Goal: Navigation & Orientation: Understand site structure

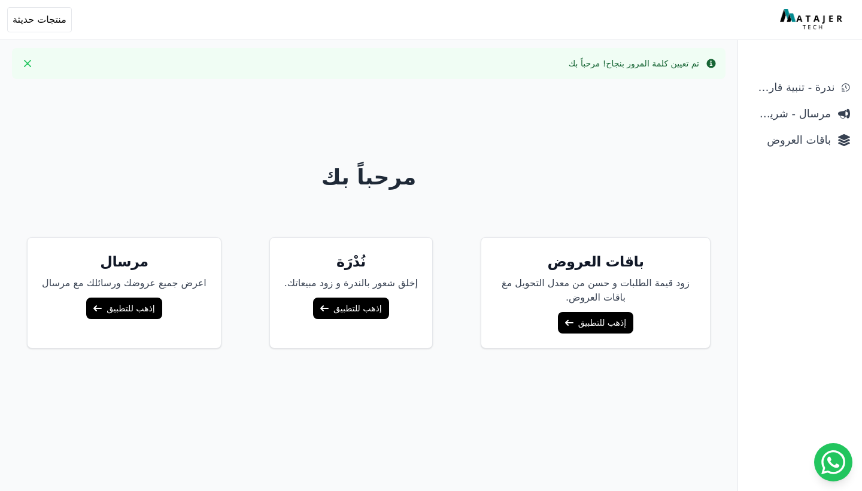
click at [592, 324] on link "إذهب للتطبيق" at bounding box center [595, 323] width 75 height 22
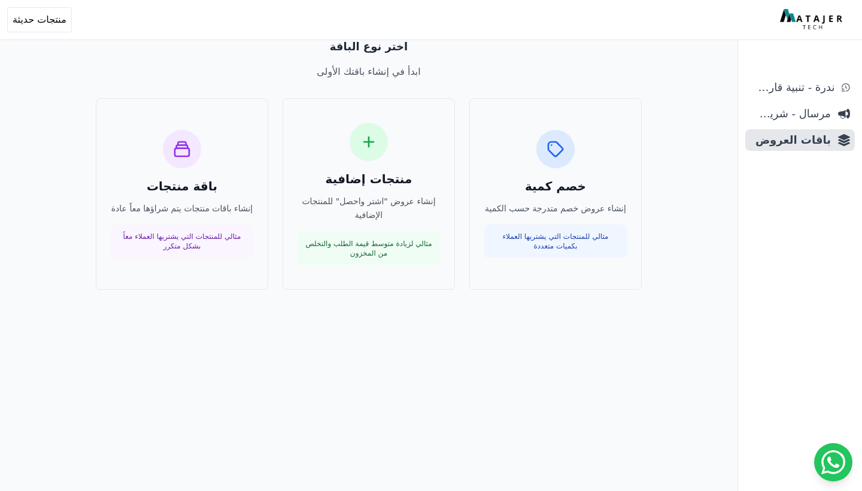
scroll to position [57, 0]
click at [193, 223] on div "باقة منتجات إنشاء باقات منتجات يتم شراؤها معاً عادة مثالي للمنتجات التي يشتريها…" at bounding box center [182, 194] width 142 height 129
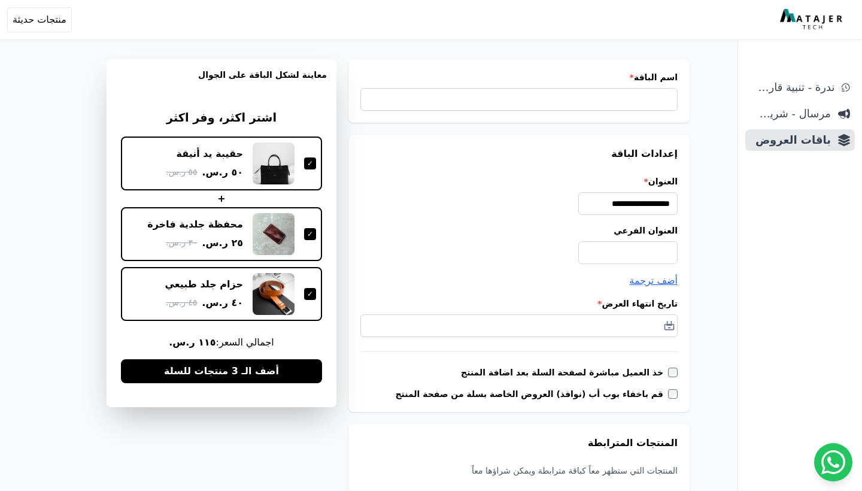
scroll to position [34, 0]
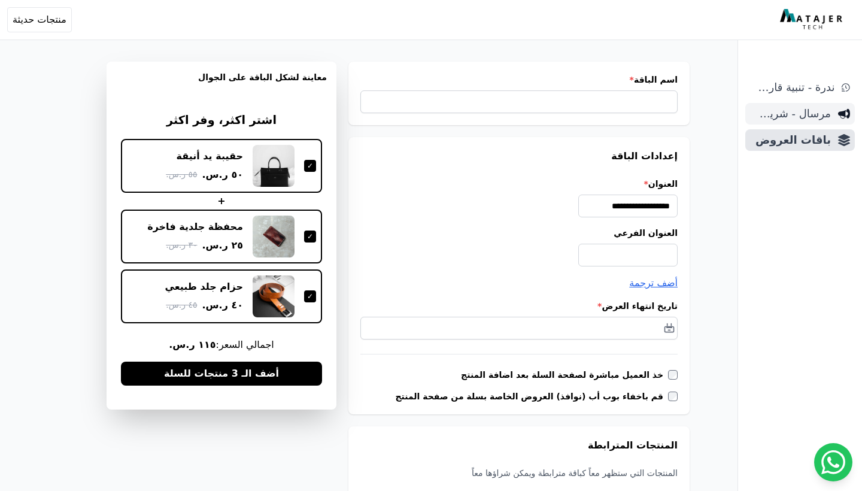
click at [780, 112] on span "مرسال - شريط دعاية" at bounding box center [790, 113] width 81 height 17
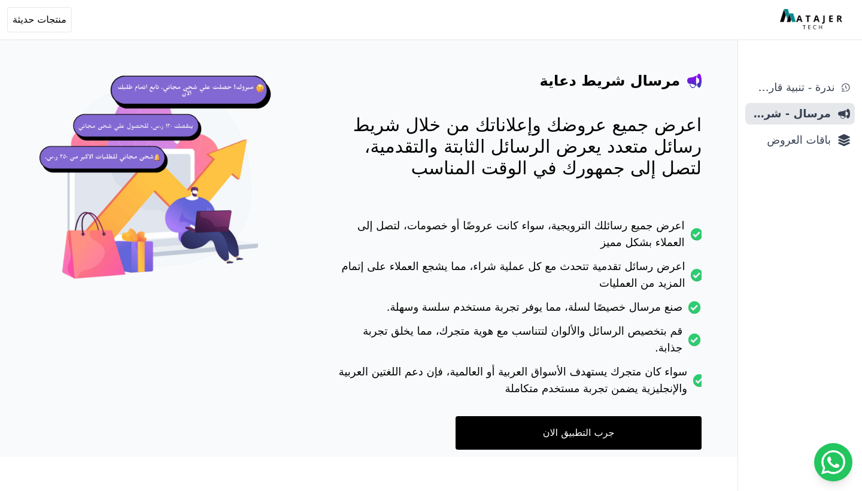
scroll to position [81, 0]
click at [642, 416] on link "جرب التطبيق الان" at bounding box center [578, 433] width 246 height 34
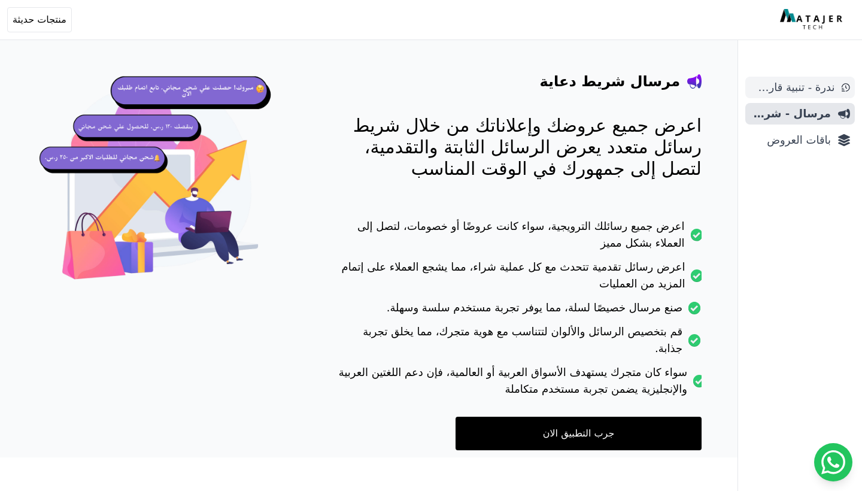
click at [796, 87] on span "ندرة - تنبية قارب علي النفاذ" at bounding box center [792, 87] width 84 height 17
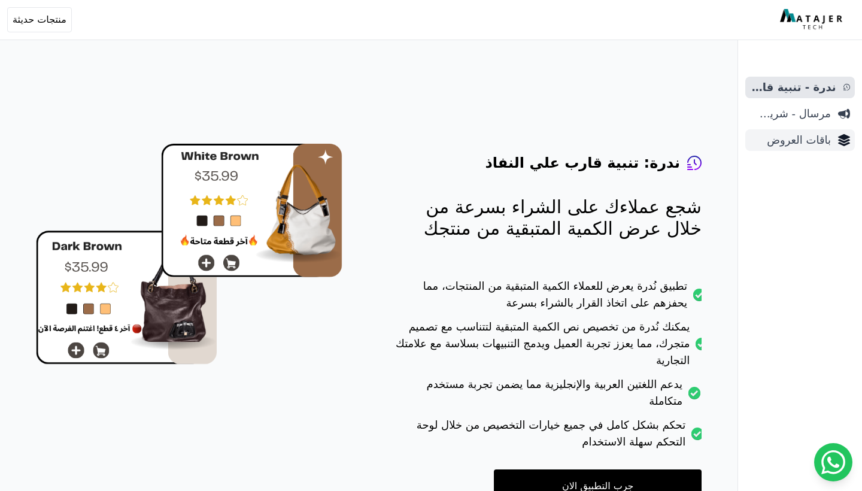
click at [786, 144] on span "باقات العروض" at bounding box center [790, 140] width 81 height 17
